Goal: Task Accomplishment & Management: Manage account settings

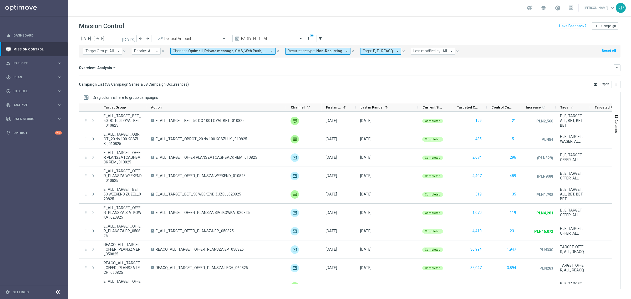
scroll to position [172, 0]
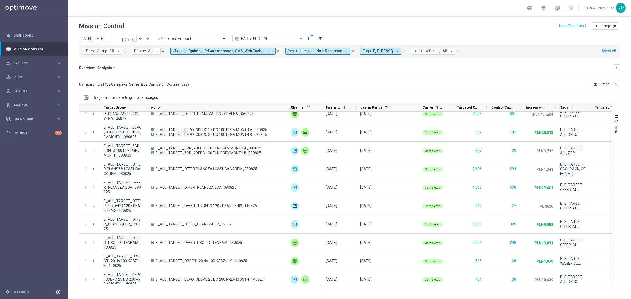
drag, startPoint x: 154, startPoint y: 14, endPoint x: 150, endPoint y: 12, distance: 4.2
click at [154, 14] on div "school [PERSON_NAME] keyboard_arrow_down KP" at bounding box center [349, 8] width 562 height 16
click at [41, 76] on span "Plan" at bounding box center [34, 77] width 43 height 3
click at [31, 86] on link "Target Groups" at bounding box center [34, 88] width 41 height 4
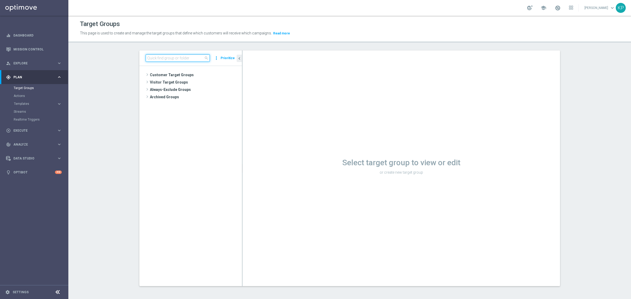
click at [172, 55] on input at bounding box center [178, 57] width 64 height 7
paste input "E_ALL_TARGET_OFFER_ORG_POL FIN_070925"
type input "E_ALL_TARGET_OFFER_ORG_POL FIN_070925"
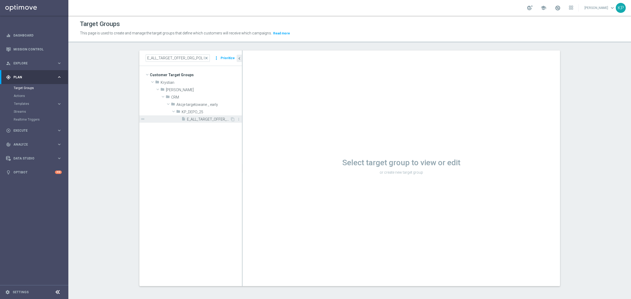
click at [195, 120] on span "E_ALL_TARGET_OFFER_ORG_POL FIN_070925" at bounding box center [208, 119] width 43 height 4
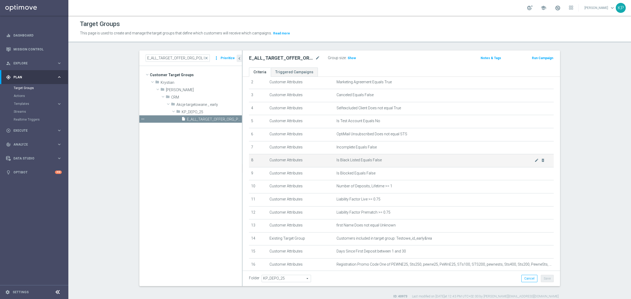
scroll to position [66, 0]
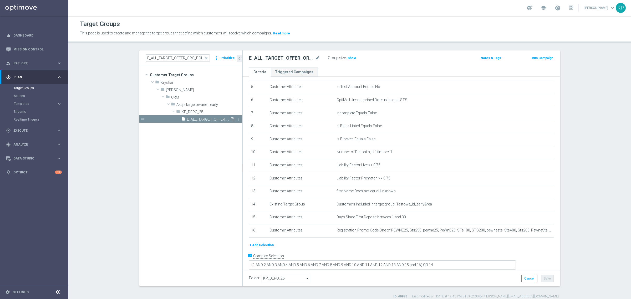
click at [230, 120] on icon "content_copy" at bounding box center [232, 119] width 4 height 4
click at [315, 58] on icon "mode_edit" at bounding box center [317, 58] width 5 height 6
click at [295, 58] on input "Copy of E_ALL_TARGET_OFFER_ORG_POL FIN_070925" at bounding box center [284, 58] width 71 height 7
drag, startPoint x: 254, startPoint y: 59, endPoint x: 244, endPoint y: 59, distance: 10.2
click at [239, 59] on as-split "E_ALL_TARGET_OFFER_ORG_POL FIN_070925 close more_vert Prioritize Customer Targe…" at bounding box center [349, 168] width 420 height 236
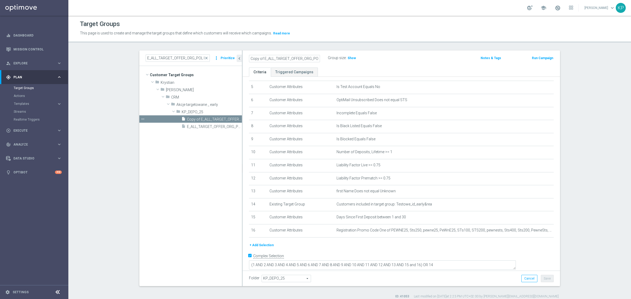
click at [257, 60] on input "Copy of E_ALL_TARGET_OFFER_ORG_POL FIN_070925" at bounding box center [284, 58] width 71 height 7
drag, startPoint x: 261, startPoint y: 59, endPoint x: 240, endPoint y: 58, distance: 21.3
click at [243, 58] on div "Copy of E_ALL_TARGET_OFFER_ORG_POL FIN_070925 Group size : Show Notes & Tags Ru…" at bounding box center [401, 58] width 317 height 17
drag, startPoint x: 286, startPoint y: 58, endPoint x: 301, endPoint y: 58, distance: 14.7
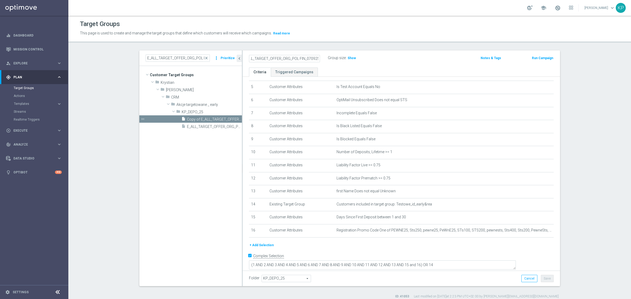
click at [301, 58] on input "E_ALL_TARGET_OFFER_ORG_POL FIN_070925" at bounding box center [284, 58] width 71 height 7
drag, startPoint x: 294, startPoint y: 57, endPoint x: 345, endPoint y: 60, distance: 51.1
click at [345, 60] on div "E_ALL_TARGET_OFFER_EL MS EURO BASKET_070925 Group size : Show" at bounding box center [349, 58] width 208 height 8
click at [307, 58] on input "E_ALL_TARGET_OFFER_EL MS EURO BASKET_070925" at bounding box center [284, 58] width 71 height 7
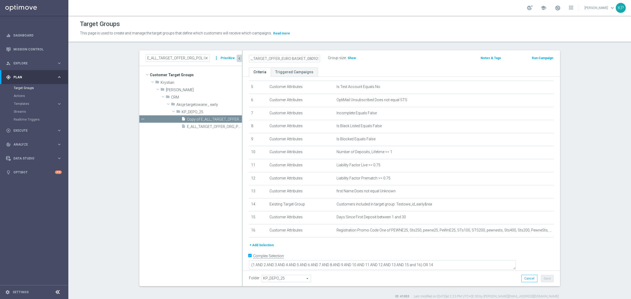
scroll to position [0, 0]
drag, startPoint x: 292, startPoint y: 60, endPoint x: 237, endPoint y: 61, distance: 55.2
click at [237, 61] on as-split "E_ALL_TARGET_OFFER_ORG_POL FIN_070925 close more_vert Prioritize Customer Targe…" at bounding box center [349, 168] width 420 height 236
type input "E_ALL_TARGET_OFFER_EURO BASKET_080925"
click at [337, 42] on header "Target Groups This page is used to create and manage the target groups that def…" at bounding box center [349, 29] width 562 height 27
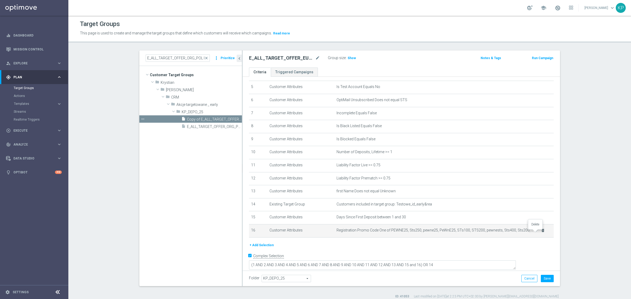
click at [540, 233] on icon "delete_forever" at bounding box center [542, 230] width 4 height 4
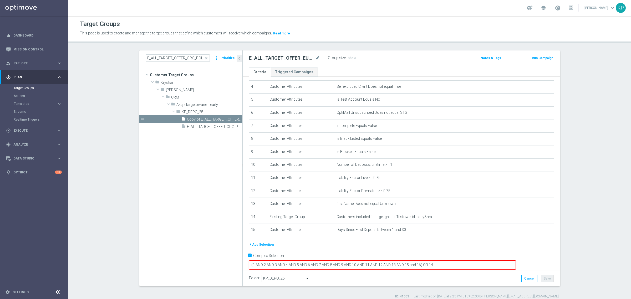
drag, startPoint x: 263, startPoint y: 246, endPoint x: 279, endPoint y: 230, distance: 22.3
click at [263, 246] on button "+ Add Selection" at bounding box center [261, 245] width 25 height 6
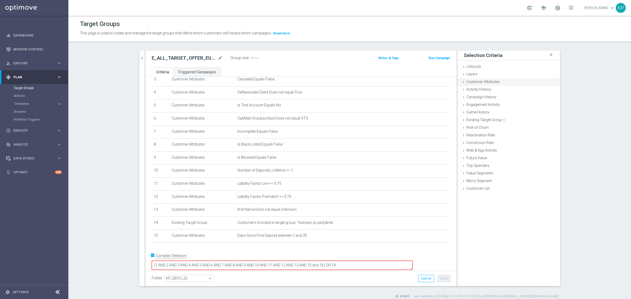
click at [475, 84] on div "Customer Attributes done" at bounding box center [508, 82] width 102 height 8
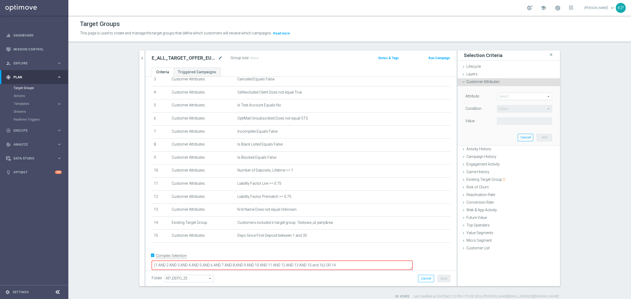
drag, startPoint x: 503, startPoint y: 91, endPoint x: 510, endPoint y: 97, distance: 9.3
click at [510, 97] on div "Attribute Select arrow_drop_down search Condition Select arrow_drop_down search…" at bounding box center [508, 115] width 95 height 59
click at [510, 97] on span at bounding box center [524, 96] width 55 height 7
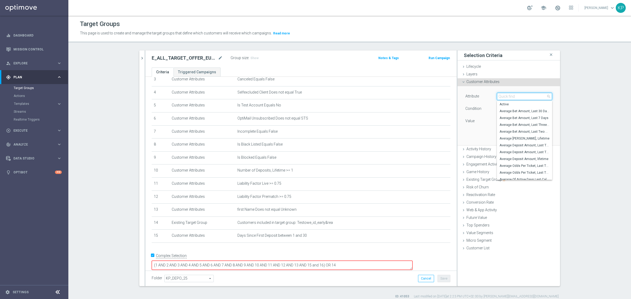
click at [510, 97] on input "search" at bounding box center [524, 96] width 55 height 7
click at [515, 97] on input "search" at bounding box center [524, 96] width 55 height 7
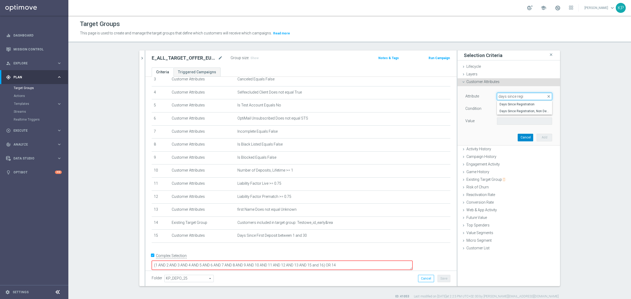
type input "days since regi"
click at [517, 139] on button "Cancel" at bounding box center [525, 137] width 16 height 7
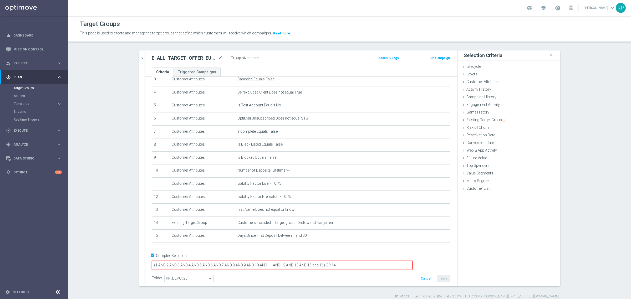
click at [360, 261] on textarea "(1 AND 2 AND 3 AND 4 AND 5 AND 6 AND 7 AND 8 AND 9 AND 10 AND 11 AND 12 AND 13 …" at bounding box center [282, 265] width 261 height 9
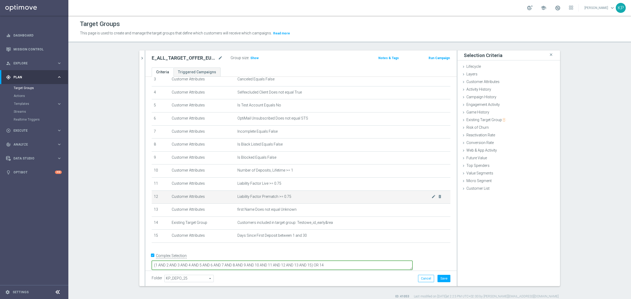
type textarea "(1 AND 2 AND 3 AND 4 AND 5 AND 6 AND 7 AND 8 AND 9 AND 10 AND 11 AND 12 AND 13 …"
click at [316, 193] on td "Liability Factor Prematch >= 0.75 mode_edit delete_forever" at bounding box center [342, 196] width 215 height 13
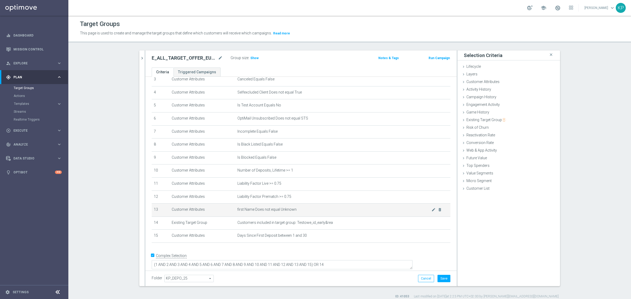
scroll to position [48, 0]
click at [254, 59] on span "Show" at bounding box center [254, 58] width 8 height 4
click at [205, 58] on h2 "E_ALL_TARGET_OFFER_EURO BASKET_080925" at bounding box center [184, 58] width 65 height 6
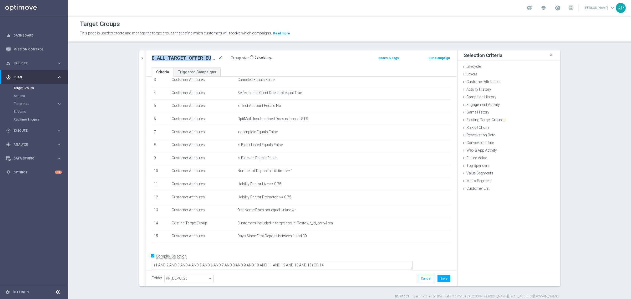
click at [205, 58] on h2 "E_ALL_TARGET_OFFER_EURO BASKET_080925" at bounding box center [184, 58] width 65 height 6
copy div "E_ALL_TARGET_OFFER_EURO BASKET_080925"
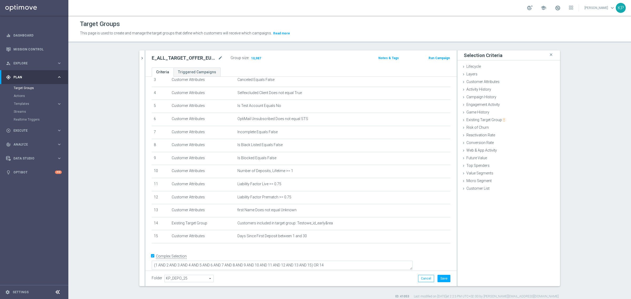
click at [294, 57] on div "E_ALL_TARGET_OFFER_EURO BASKET_080925 mode_edit Group size : 10,987" at bounding box center [250, 58] width 204 height 8
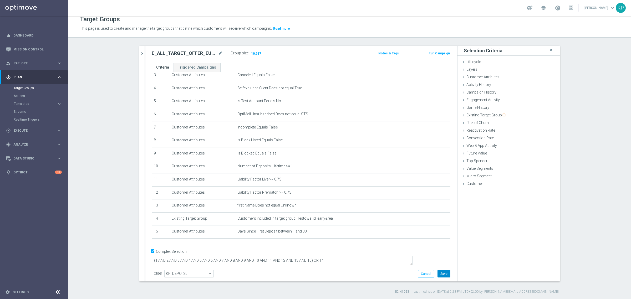
click at [439, 276] on button "Save" at bounding box center [443, 273] width 13 height 7
click at [218, 50] on icon "mode_edit" at bounding box center [220, 53] width 5 height 6
click at [207, 54] on input "E_ALL_TARGET_OFFER_EURO BASKET_080925" at bounding box center [187, 53] width 71 height 7
click at [182, 54] on input "E_ALL_TARGET_OFFER_EURO BASKET_080925" at bounding box center [187, 53] width 71 height 7
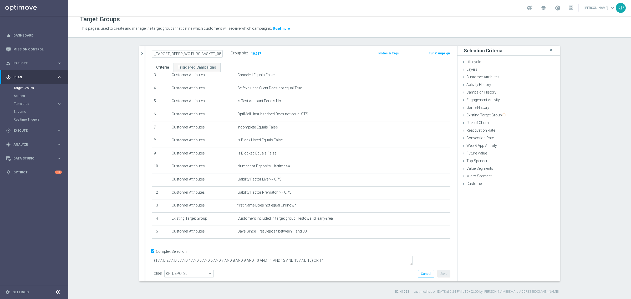
type input "E_ALL_TARGET_OFFER_WO EURO BASKET_080925"
click at [187, 48] on div "E_ALL_TARGET_OFFER_WO EURO BASKET_080925 Group size : 10,987 Notes & Tags Run C…" at bounding box center [300, 54] width 311 height 17
click at [475, 78] on span "Customer Attributes" at bounding box center [482, 77] width 33 height 4
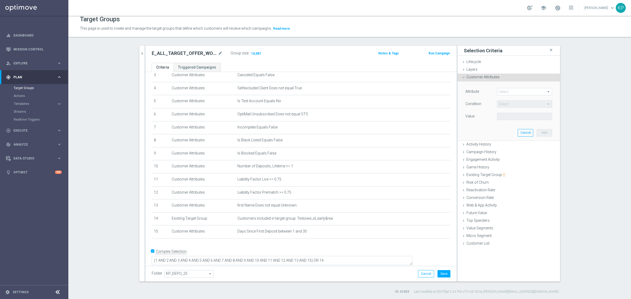
click at [509, 91] on span at bounding box center [524, 91] width 55 height 7
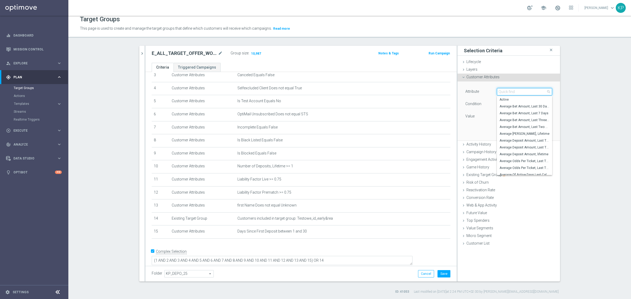
click at [509, 91] on input "search" at bounding box center [524, 91] width 55 height 7
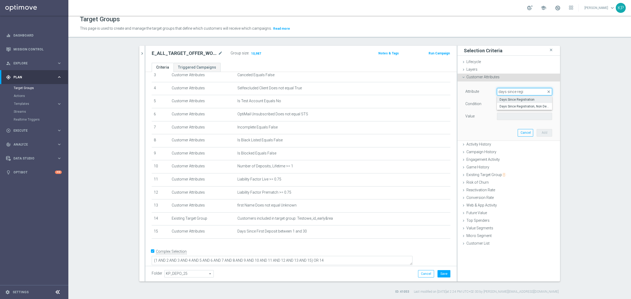
type input "days since regi"
click at [507, 102] on label "Days Since Registration" at bounding box center [524, 99] width 55 height 7
type input "Days Since Registration"
click at [506, 104] on span "=" at bounding box center [524, 104] width 55 height 7
drag, startPoint x: 503, startPoint y: 152, endPoint x: 502, endPoint y: 145, distance: 7.4
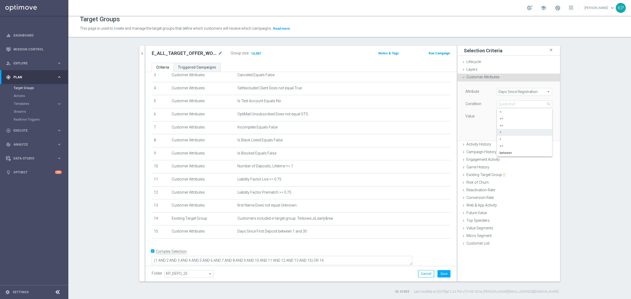
click at [503, 152] on span "between" at bounding box center [524, 153] width 50 height 4
type input "between"
click at [499, 117] on input "number" at bounding box center [509, 116] width 24 height 7
type input "1"
click at [499, 128] on input "number" at bounding box center [509, 128] width 24 height 7
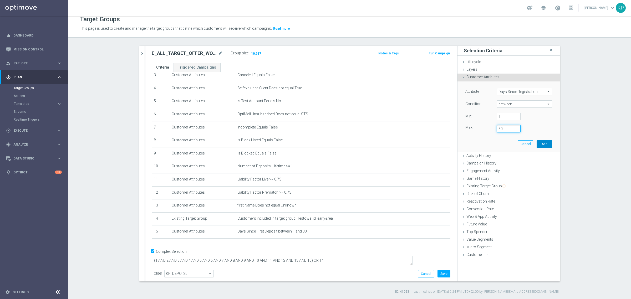
type input "30"
click at [539, 142] on button "Add" at bounding box center [544, 143] width 16 height 7
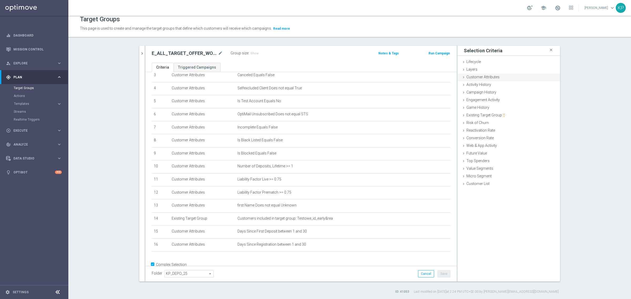
click at [501, 76] on div "Customer Attributes done selection saved" at bounding box center [508, 78] width 102 height 8
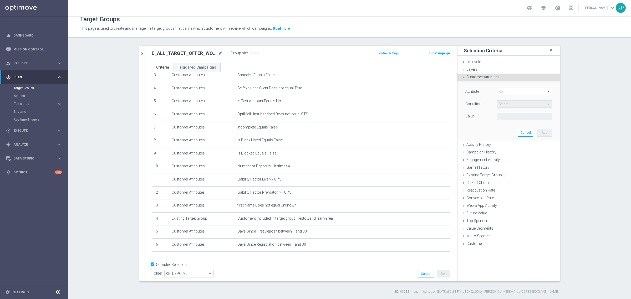
click at [512, 87] on div "Attribute Select arrow_drop_down search Condition Select arrow_drop_down search…" at bounding box center [508, 110] width 95 height 59
click at [512, 90] on span at bounding box center [524, 91] width 55 height 7
click at [0, 0] on input "search" at bounding box center [0, 0] width 0 height 0
type input "bonus ag"
click at [515, 99] on span "Bonus Agreement" at bounding box center [524, 99] width 50 height 4
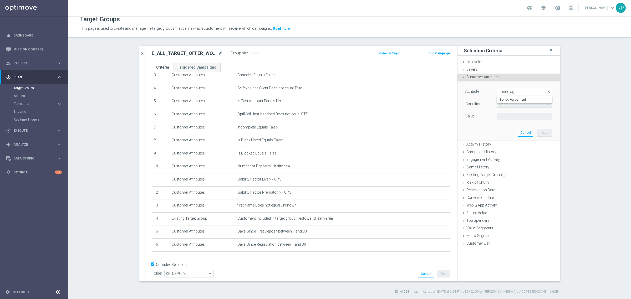
type input "Bonus Agreement"
type input "Equals"
click at [506, 116] on span at bounding box center [524, 116] width 55 height 7
click at [502, 130] on span "True" at bounding box center [524, 131] width 50 height 4
type input "True"
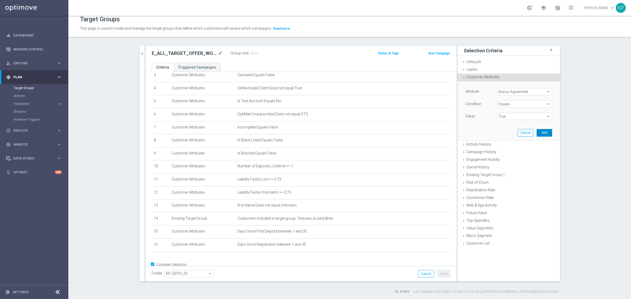
drag, startPoint x: 537, startPoint y: 131, endPoint x: 454, endPoint y: 157, distance: 86.8
click at [537, 131] on button "Add" at bounding box center [544, 132] width 16 height 7
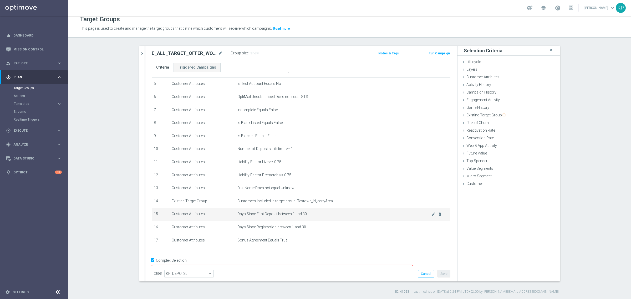
scroll to position [74, 0]
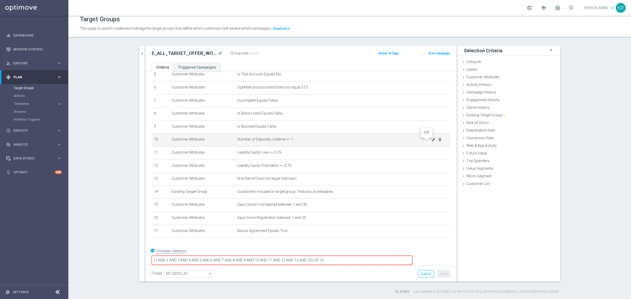
click at [431, 139] on icon "mode_edit" at bounding box center [433, 139] width 4 height 4
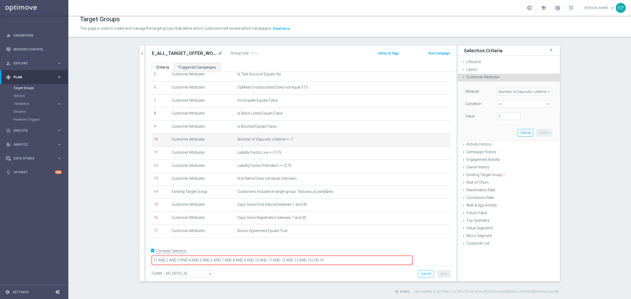
click at [508, 103] on span ">=" at bounding box center [524, 104] width 55 height 7
click at [502, 150] on label "between" at bounding box center [524, 152] width 55 height 7
type input "between"
click at [500, 117] on input "number" at bounding box center [509, 116] width 24 height 7
type input "1"
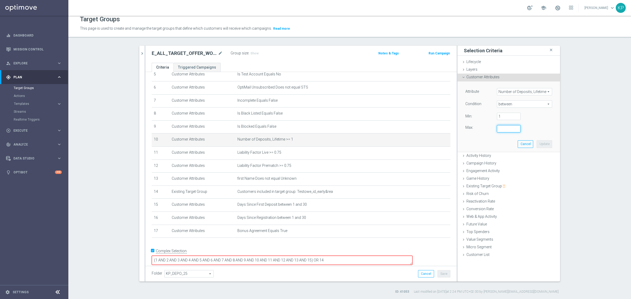
click at [501, 128] on input "number" at bounding box center [509, 128] width 24 height 7
type input "2"
click at [539, 143] on button "Update" at bounding box center [544, 143] width 16 height 7
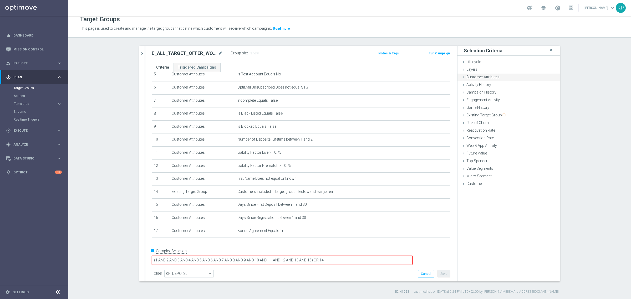
click at [478, 80] on div "Customer Attributes done selection updated" at bounding box center [508, 78] width 102 height 8
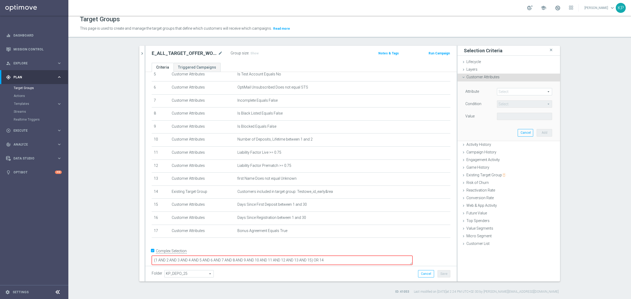
click at [511, 91] on span at bounding box center [524, 91] width 55 height 7
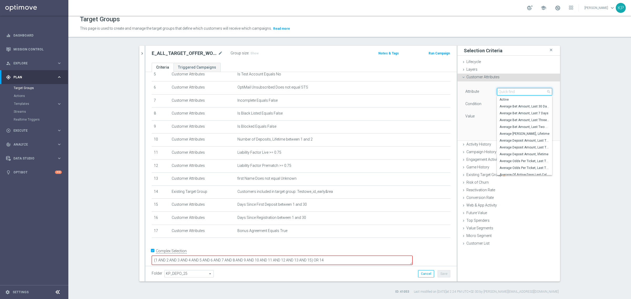
click at [511, 91] on input "search" at bounding box center [524, 91] width 55 height 7
click at [344, 153] on span "Liability Factor Live >= 0.75" at bounding box center [334, 152] width 194 height 4
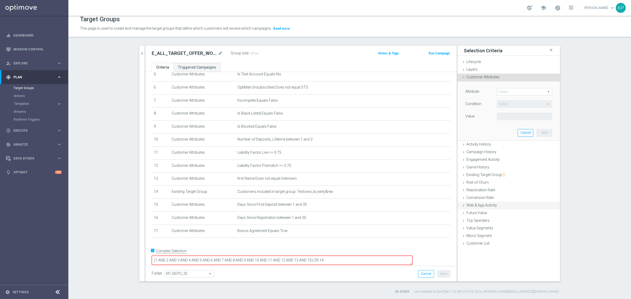
click at [480, 206] on span "Web & App Activity" at bounding box center [481, 205] width 30 height 4
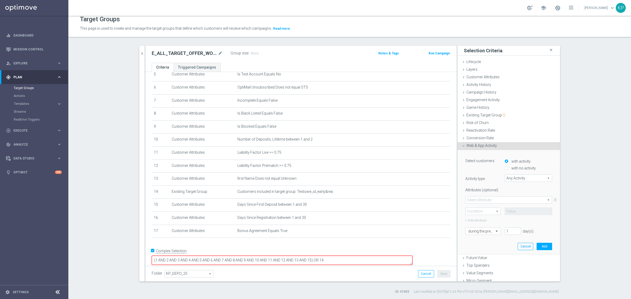
click at [504, 167] on div "with no activity" at bounding box center [527, 167] width 47 height 7
click at [504, 169] on input "with no activity" at bounding box center [505, 168] width 3 height 3
radio input "true"
click at [508, 175] on span "Any Activity" at bounding box center [528, 178] width 47 height 7
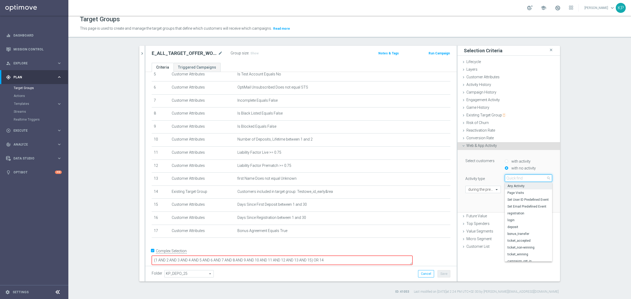
click at [508, 174] on input "search" at bounding box center [527, 177] width 47 height 7
type input "de"
click at [518, 198] on span "deposit" at bounding box center [528, 200] width 42 height 4
type input "deposit"
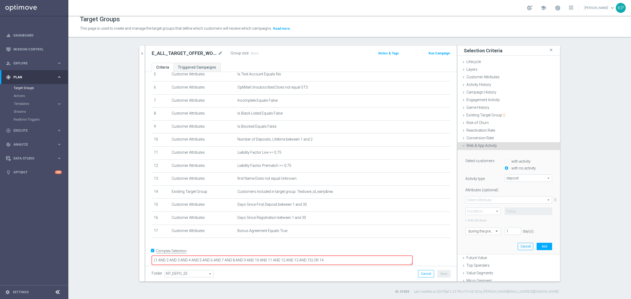
scroll to position [11, 0]
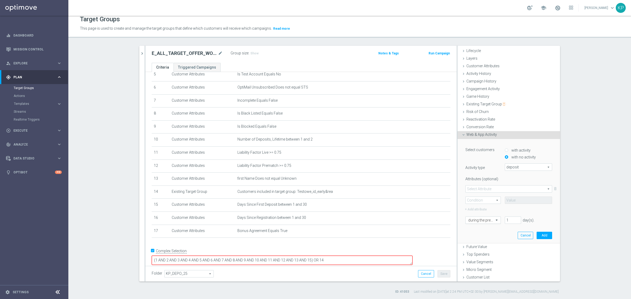
click at [489, 219] on div "during the previous" at bounding box center [482, 219] width 35 height 7
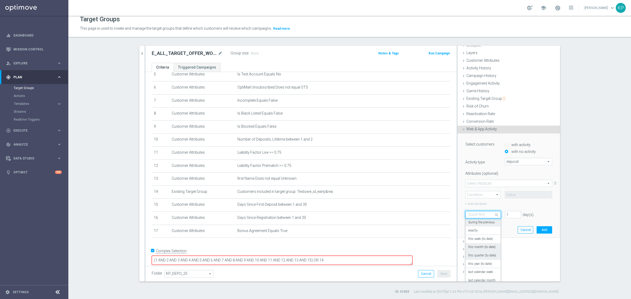
scroll to position [46, 0]
click at [478, 257] on div "[DATE]" at bounding box center [483, 259] width 30 height 8
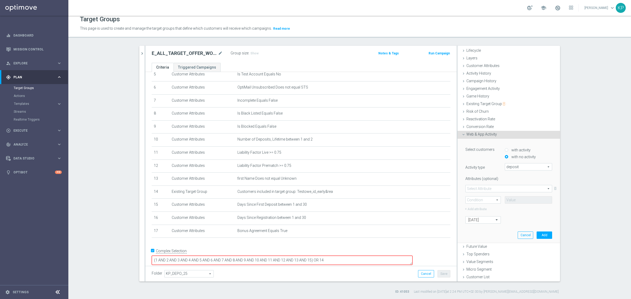
scroll to position [11, 0]
click at [536, 234] on button "Add" at bounding box center [544, 235] width 16 height 7
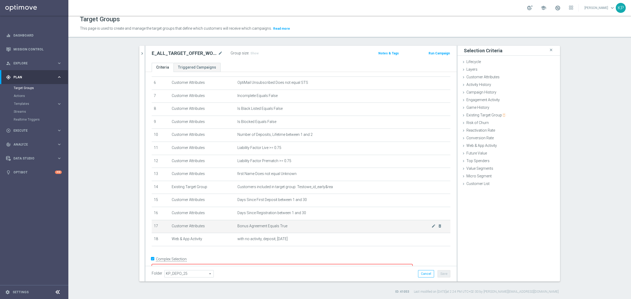
scroll to position [87, 0]
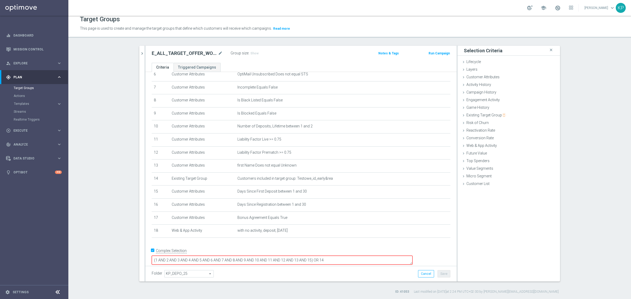
click at [348, 256] on textarea "(1 AND 2 AND 3 AND 4 AND 5 AND 6 AND 7 AND 8 AND 9 AND 10 AND 11 AND 12 AND 13 …" at bounding box center [282, 260] width 261 height 9
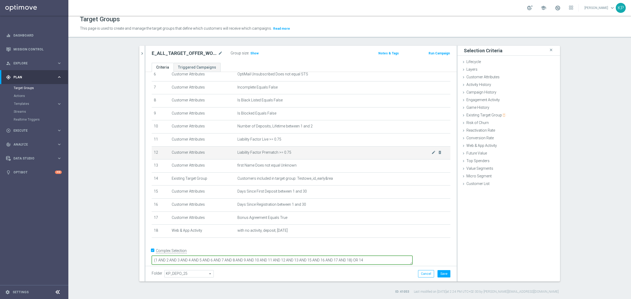
type textarea "(1 AND 2 AND 3 AND 4 AND 5 AND 6 AND 7 AND 8 AND 9 AND 10 AND 11 AND 12 AND 13 …"
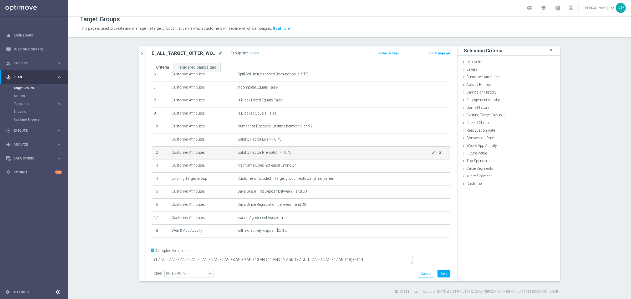
click at [303, 158] on td "Liability Factor Prematch >= 0.75 mode_edit delete_forever" at bounding box center [342, 152] width 215 height 13
click at [252, 55] on span "Show" at bounding box center [254, 53] width 8 height 4
click at [219, 52] on icon "mode_edit" at bounding box center [220, 53] width 5 height 6
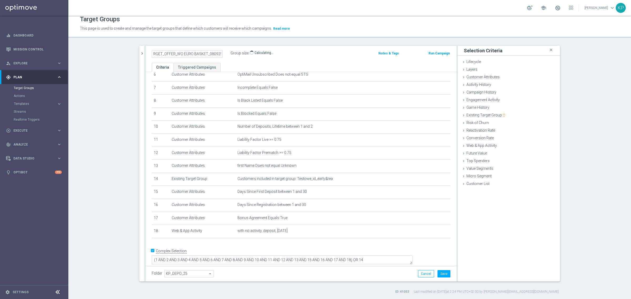
click at [235, 61] on div "E_ALL_TARGET_OFFER_WO EURO BASKET_080925 Group size : Show Calculating… Notes &…" at bounding box center [300, 54] width 311 height 17
drag, startPoint x: 276, startPoint y: 58, endPoint x: 276, endPoint y: 62, distance: 3.9
click at [276, 58] on div "Group size : 8,321" at bounding box center [256, 54] width 53 height 8
click at [218, 53] on icon "mode_edit" at bounding box center [220, 53] width 5 height 6
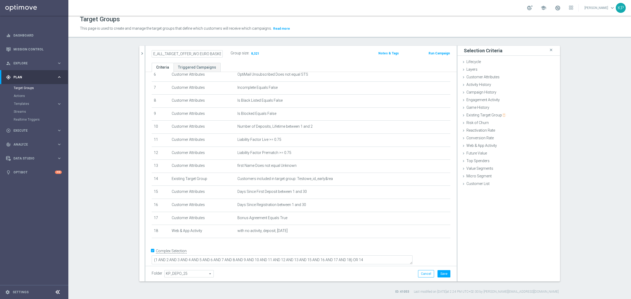
scroll to position [0, 16]
click at [203, 43] on div "Target Groups This page is used to create and manage the target groups that def…" at bounding box center [349, 157] width 562 height 283
click at [219, 54] on icon "mode_edit" at bounding box center [220, 53] width 5 height 6
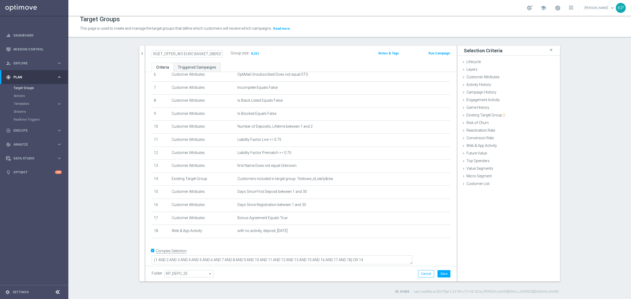
click at [210, 53] on input "E_ALL_TARGET_OFFER_WO EURO BASKET_080925" at bounding box center [187, 53] width 71 height 7
type input "E_ALL_TARGET_OFFER_WO EURO BASKET_090925"
click at [223, 46] on div "E_ALL_TARGET_OFFER_WO EURO BASKET_090925 Group size : 8,321 Notes & Tags Run Ca…" at bounding box center [300, 54] width 311 height 17
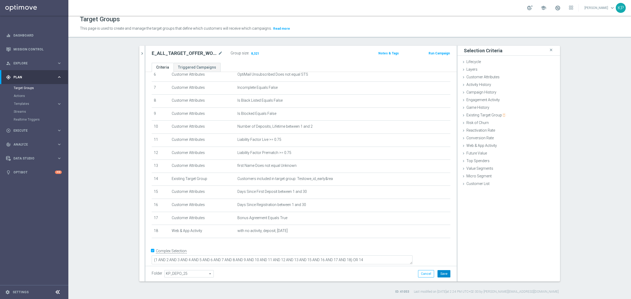
click at [447, 274] on button "Save" at bounding box center [443, 273] width 13 height 7
click at [202, 55] on h2 "E_ALL_TARGET_OFFER_WO EURO BASKET_090925" at bounding box center [184, 53] width 65 height 6
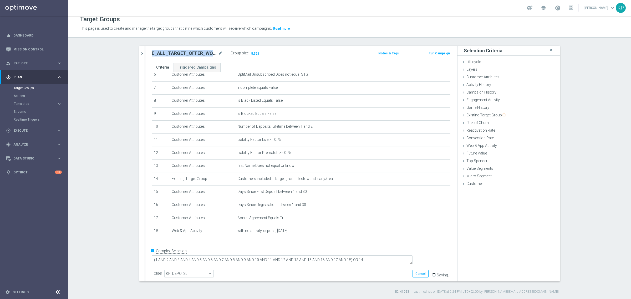
copy div "E_ALL_TARGET_OFFER_WO EURO BASKET_090925"
click at [139, 50] on button "chevron_right" at bounding box center [141, 54] width 5 height 16
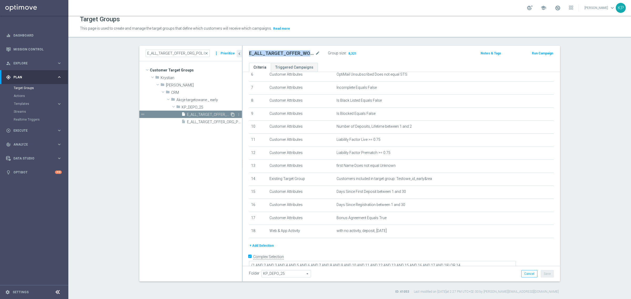
click at [230, 113] on icon "content_copy" at bounding box center [232, 114] width 4 height 4
click at [316, 50] on icon "mode_edit" at bounding box center [317, 53] width 5 height 6
click at [288, 55] on input "Copy of E_ALL_TARGET_OFFER_WO EURO BASKET_090925" at bounding box center [284, 53] width 71 height 7
drag, startPoint x: 267, startPoint y: 53, endPoint x: 250, endPoint y: 53, distance: 16.6
click at [250, 53] on input "Copy of E_ALL_TARGET_OFFER_WO EURO BASKET_090925" at bounding box center [284, 53] width 71 height 7
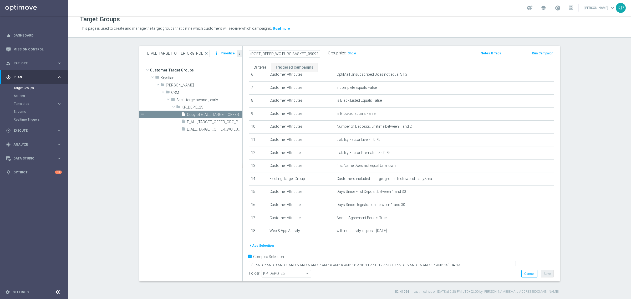
scroll to position [0, 11]
click at [266, 53] on input "Copy of E_ALL_TARGET_OFFER_WO EURO BASKET_090925" at bounding box center [284, 53] width 71 height 7
drag, startPoint x: 255, startPoint y: 53, endPoint x: 243, endPoint y: 53, distance: 12.9
click at [245, 53] on div "Copy of E_ALL_TARGET_OFFER_WO EURO BASKET_090925" at bounding box center [284, 53] width 79 height 7
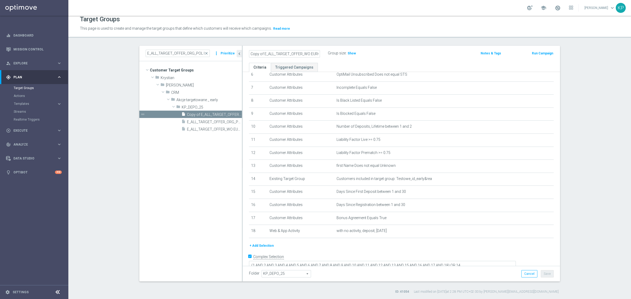
click at [262, 53] on input "Copy of E_ALL_TARGET_OFFER_WO EURO BASKET_090925" at bounding box center [284, 53] width 71 height 7
drag, startPoint x: 261, startPoint y: 53, endPoint x: 238, endPoint y: 53, distance: 22.9
click at [238, 53] on as-split "E_ALL_TARGET_OFFER_ORG_POL FIN_070925 close more_vert Prioritize Customer Targe…" at bounding box center [349, 164] width 420 height 236
drag, startPoint x: 293, startPoint y: 53, endPoint x: 297, endPoint y: 47, distance: 7.5
click at [292, 53] on input "E_ALL_TARGET_OFFER_WO EURO BASKET_090925" at bounding box center [284, 53] width 71 height 7
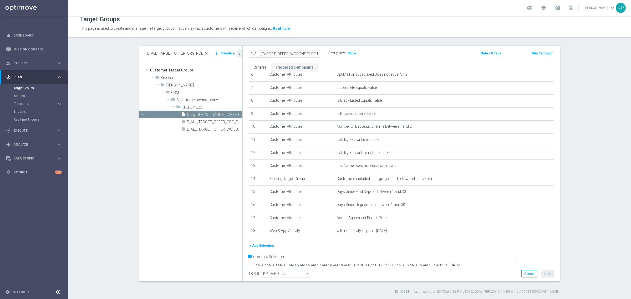
scroll to position [0, 25]
drag, startPoint x: 279, startPoint y: 55, endPoint x: 339, endPoint y: 54, distance: 60.4
click at [339, 54] on div "E_ALL_TARGET_OFFER_WODONE EURO BASKET_090925 Group size : Show" at bounding box center [349, 54] width 208 height 8
type input "E_ALL_TARGET_OFFER_WODONE EURO BASKET_090925"
click at [322, 50] on div "E_ALL_TARGET_OFFER_WODONE EURO BASKET_090925" at bounding box center [288, 53] width 79 height 7
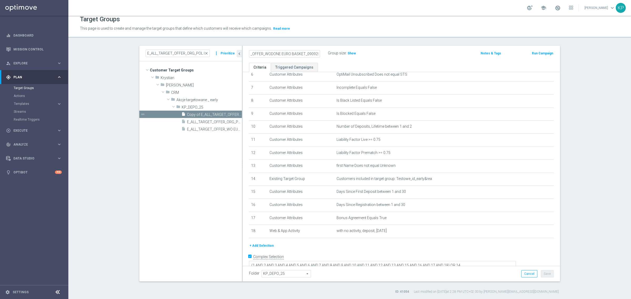
scroll to position [0, 0]
click at [534, 128] on icon "mode_edit" at bounding box center [536, 127] width 4 height 4
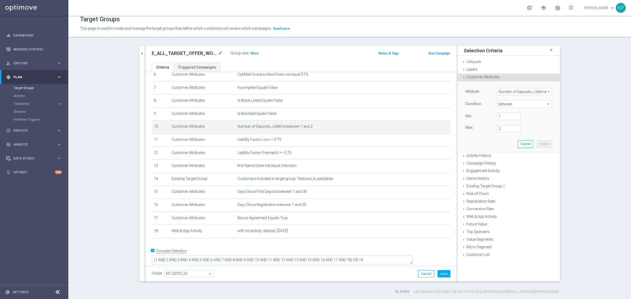
click at [511, 107] on span "between" at bounding box center [524, 104] width 55 height 7
click at [504, 145] on span ">=" at bounding box center [524, 146] width 50 height 4
type input ">="
click at [502, 116] on input "number" at bounding box center [509, 116] width 24 height 7
type input "3"
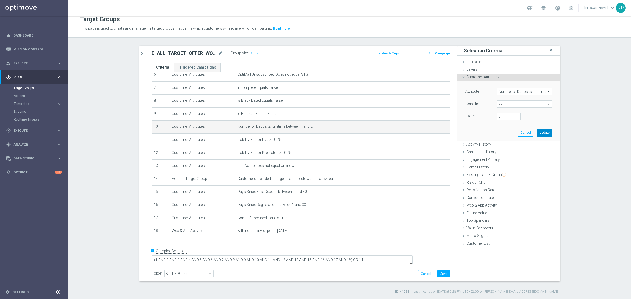
click at [539, 131] on button "Update" at bounding box center [544, 132] width 16 height 7
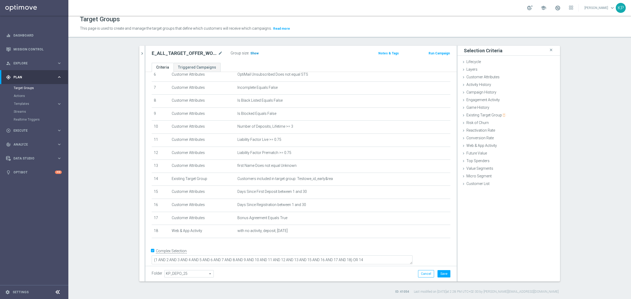
click at [250, 53] on span "Show" at bounding box center [254, 53] width 8 height 4
click at [259, 61] on div "E_ALL_TARGET_OFFER_WODONE EURO BASKET_090925 mode_edit Group size : Show Calcul…" at bounding box center [300, 54] width 311 height 17
click at [204, 53] on h2 "E_ALL_TARGET_OFFER_WODONE EURO BASKET_090925" at bounding box center [184, 53] width 65 height 6
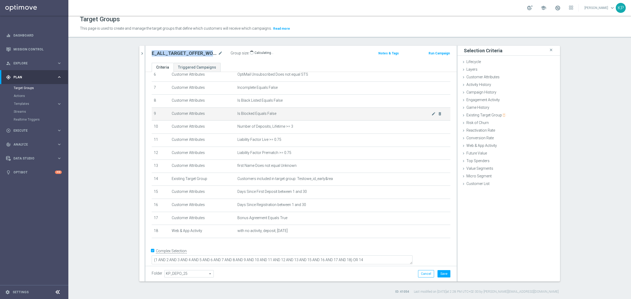
copy div "E_ALL_TARGET_OFFER_WODONE EURO BASKET_090925"
drag, startPoint x: 438, startPoint y: 271, endPoint x: 450, endPoint y: 240, distance: 33.1
click at [438, 271] on button "Save" at bounding box center [443, 273] width 13 height 7
click at [42, 106] on button "Templates keyboard_arrow_right" at bounding box center [38, 104] width 48 height 4
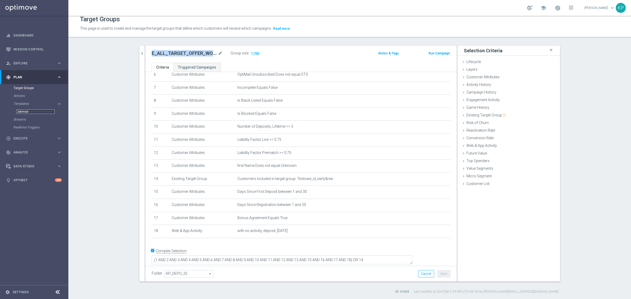
click at [23, 112] on link "Optimail" at bounding box center [35, 112] width 38 height 4
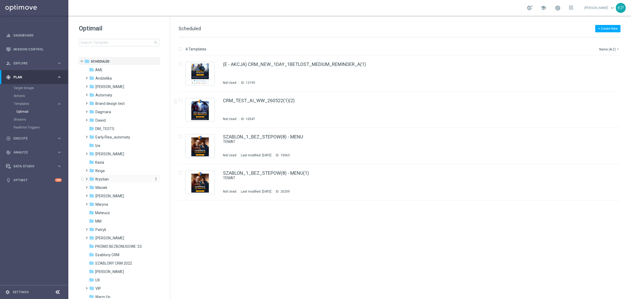
click at [114, 180] on div "folder Krystian" at bounding box center [119, 179] width 60 height 6
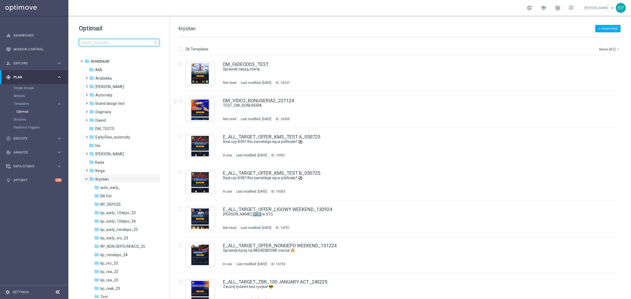
click at [143, 44] on input at bounding box center [119, 42] width 80 height 7
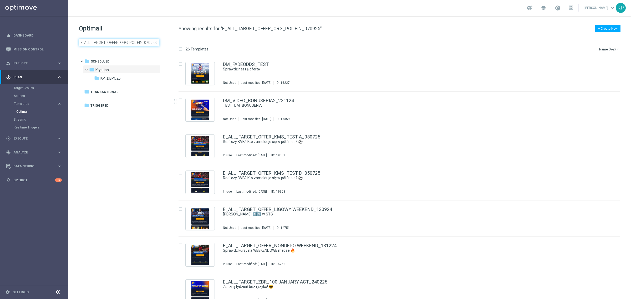
scroll to position [0, 1]
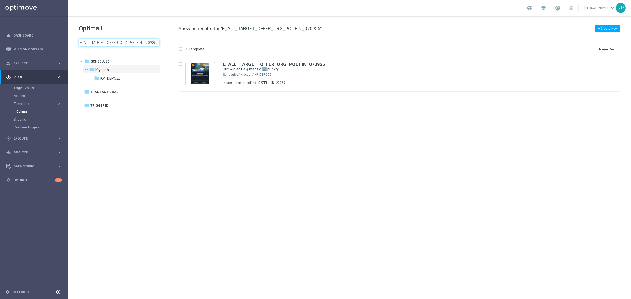
type input "E_ALL_TARGET_OFFER_ORG_POL FIN_070925"
drag, startPoint x: 605, startPoint y: 61, endPoint x: 438, endPoint y: 3, distance: 177.0
click at [605, 61] on icon "file_copy" at bounding box center [605, 63] width 4 height 4
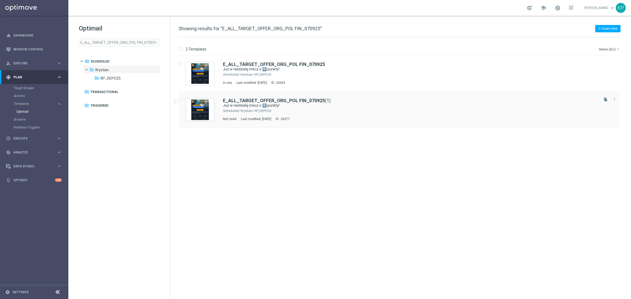
click at [554, 100] on div "E_ALL_TARGET_OFFER_ORG_POL FIN_070925 (1)" at bounding box center [410, 100] width 375 height 5
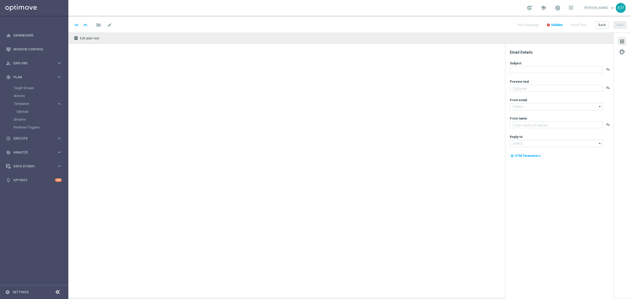
type input "E_ALL_TARGET_OFFER_ORG_POL FIN_070925(1)"
type textarea "Sprawdź kurs i typuj mecz Polska - Finlandia!🔥"
type textarea "STS"
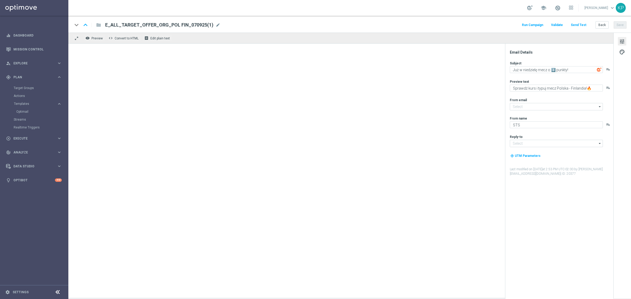
type input "[EMAIL_ADDRESS][DOMAIN_NAME]"
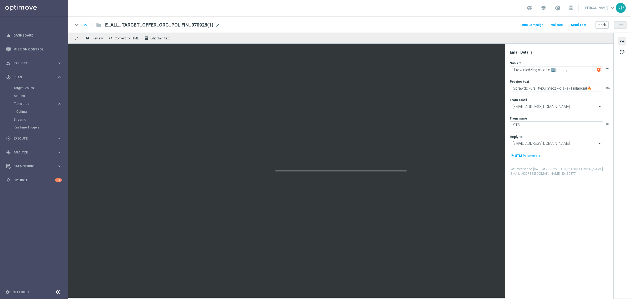
click at [215, 25] on span "mode_edit" at bounding box center [217, 25] width 5 height 5
paste input "WO EURO BASKET_090925"
type input "E_ALL_TARGET_OFFER_WO EURO BASKET_090925"
click at [249, 14] on div "school [PERSON_NAME] keyboard_arrow_down KP" at bounding box center [349, 8] width 562 height 16
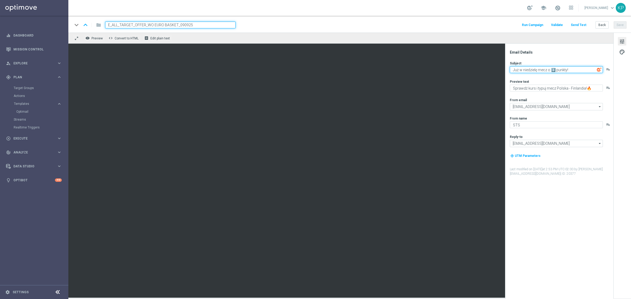
click at [579, 72] on textarea "Już w niedzielę mecz o 3️⃣ punkty!" at bounding box center [555, 69] width 93 height 7
click at [575, 66] on textarea "Czy uda się wywalczyć półfinał?" at bounding box center [555, 69] width 93 height 7
paste textarea "🏀"
click at [566, 70] on textarea "Czy uda się wywalczyć półfinał? 🏀" at bounding box center [555, 69] width 93 height 7
type textarea "Czy uda się wywalczyć półfinał?🏀"
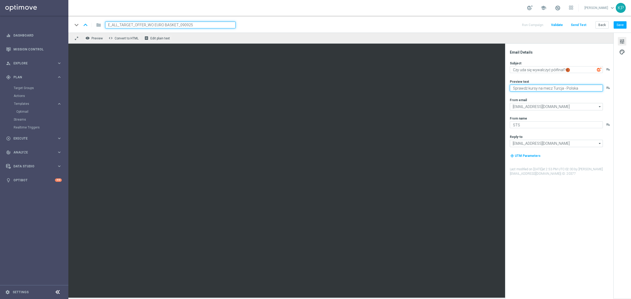
click at [584, 87] on textarea "Sprawdź kursy na mecz Turcja - Polska" at bounding box center [555, 88] width 93 height 7
paste textarea "🔥"
type textarea "Sprawdź kursy na mecz Turcja - Polska 🔥"
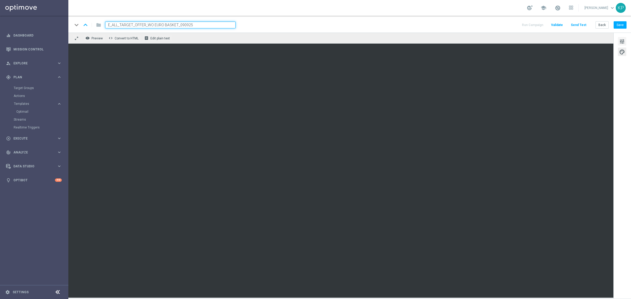
click at [623, 44] on span "tune" at bounding box center [622, 41] width 6 height 7
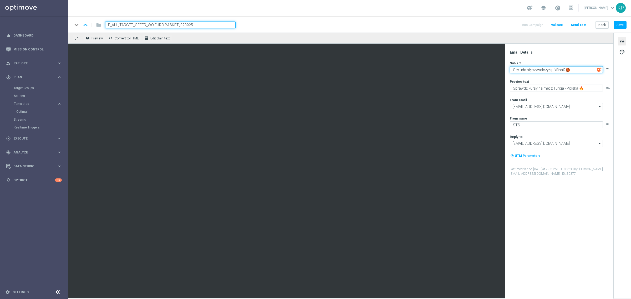
click at [520, 70] on textarea "Czy uda się wywalczyć półfinał?🏀" at bounding box center [555, 69] width 93 height 7
type textarea "[PERSON_NAME] uda się wywalczyć półfinał?🏀"
click at [503, 40] on div "remove_red_eye Preview code Convert to HTML receipt Edit plain text" at bounding box center [340, 38] width 545 height 11
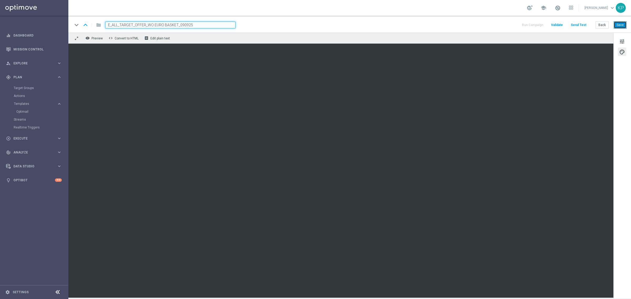
click at [616, 24] on button "Save" at bounding box center [619, 24] width 13 height 7
click at [496, 24] on div "keyboard_arrow_down keyboard_arrow_up folder E_ALL_TARGET_OFFER_WO EURO BASKET_…" at bounding box center [350, 25] width 554 height 7
click at [321, 18] on div "keyboard_arrow_down keyboard_arrow_up folder E_ALL_TARGET_OFFER_WO EURO BASKET_…" at bounding box center [349, 24] width 562 height 17
click at [618, 38] on button "tune" at bounding box center [621, 41] width 8 height 8
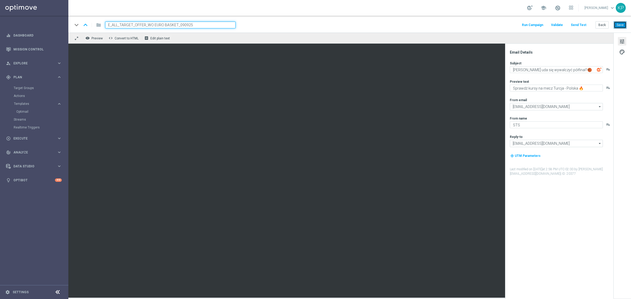
click at [621, 25] on button "Save" at bounding box center [619, 24] width 13 height 7
click at [444, 14] on div "school [PERSON_NAME] keyboard_arrow_down KP" at bounding box center [349, 8] width 562 height 16
click at [622, 53] on span "palette" at bounding box center [622, 52] width 6 height 7
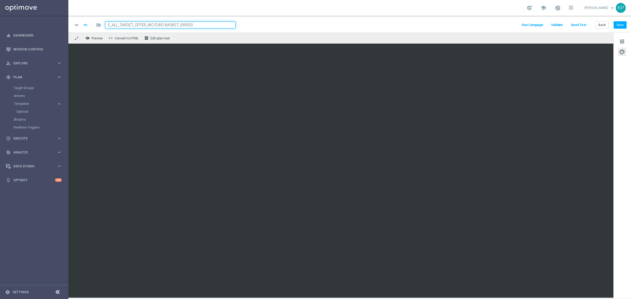
click at [487, 13] on div "school [PERSON_NAME] keyboard_arrow_down KP" at bounding box center [349, 8] width 562 height 16
click at [403, 26] on div "keyboard_arrow_down keyboard_arrow_up folder E_ALL_TARGET_OFFER_WO EURO BASKET_…" at bounding box center [350, 25] width 554 height 7
click at [623, 42] on span "tune" at bounding box center [622, 41] width 6 height 7
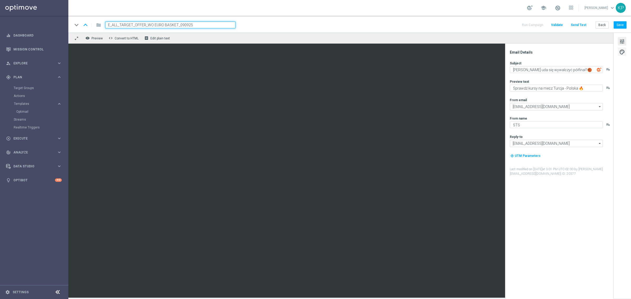
click at [622, 50] on span "palette" at bounding box center [622, 52] width 6 height 7
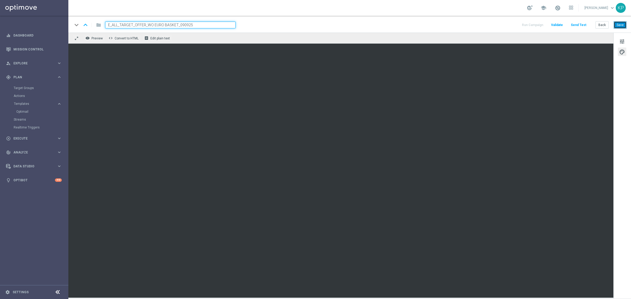
click at [621, 26] on button "Save" at bounding box center [619, 24] width 13 height 7
click at [35, 44] on link "Mission Control" at bounding box center [37, 49] width 48 height 14
